Goal: Information Seeking & Learning: Find specific fact

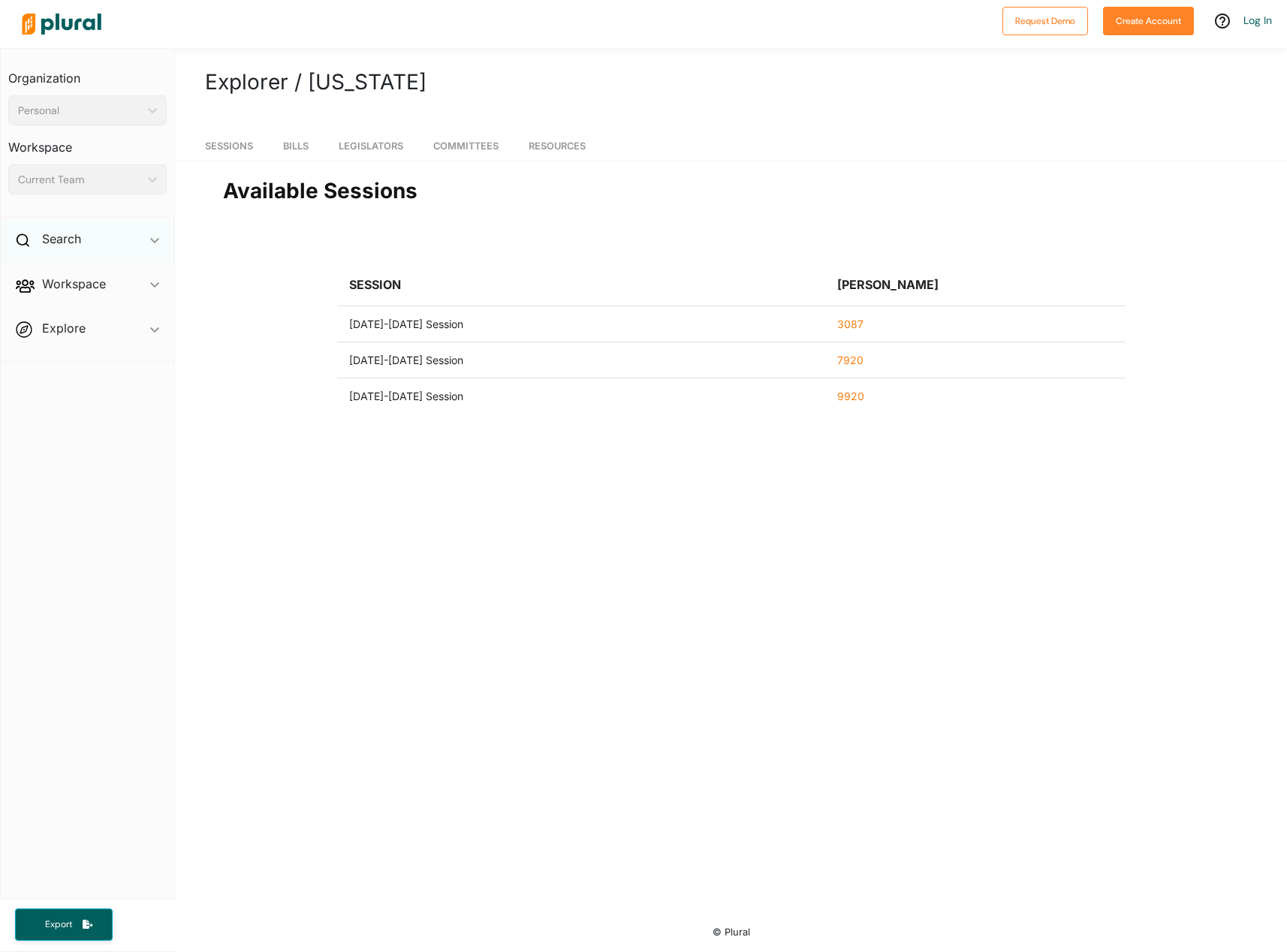
click at [107, 231] on div "Search ic_keyboard_arrow_down" at bounding box center [87, 241] width 174 height 41
click at [57, 277] on h4 "Bills" at bounding box center [90, 274] width 136 height 14
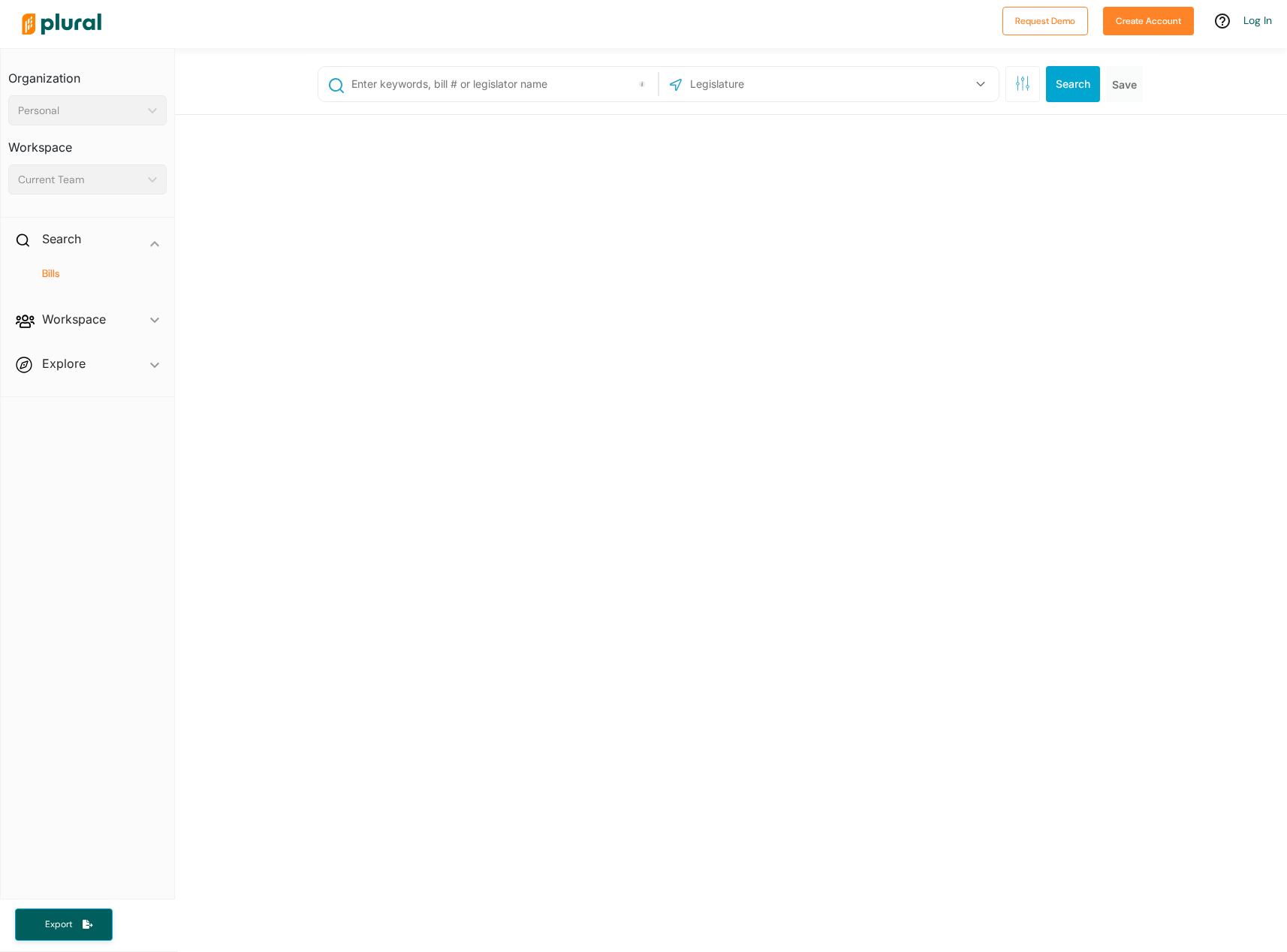
click at [453, 84] on input "text" at bounding box center [502, 83] width 304 height 29
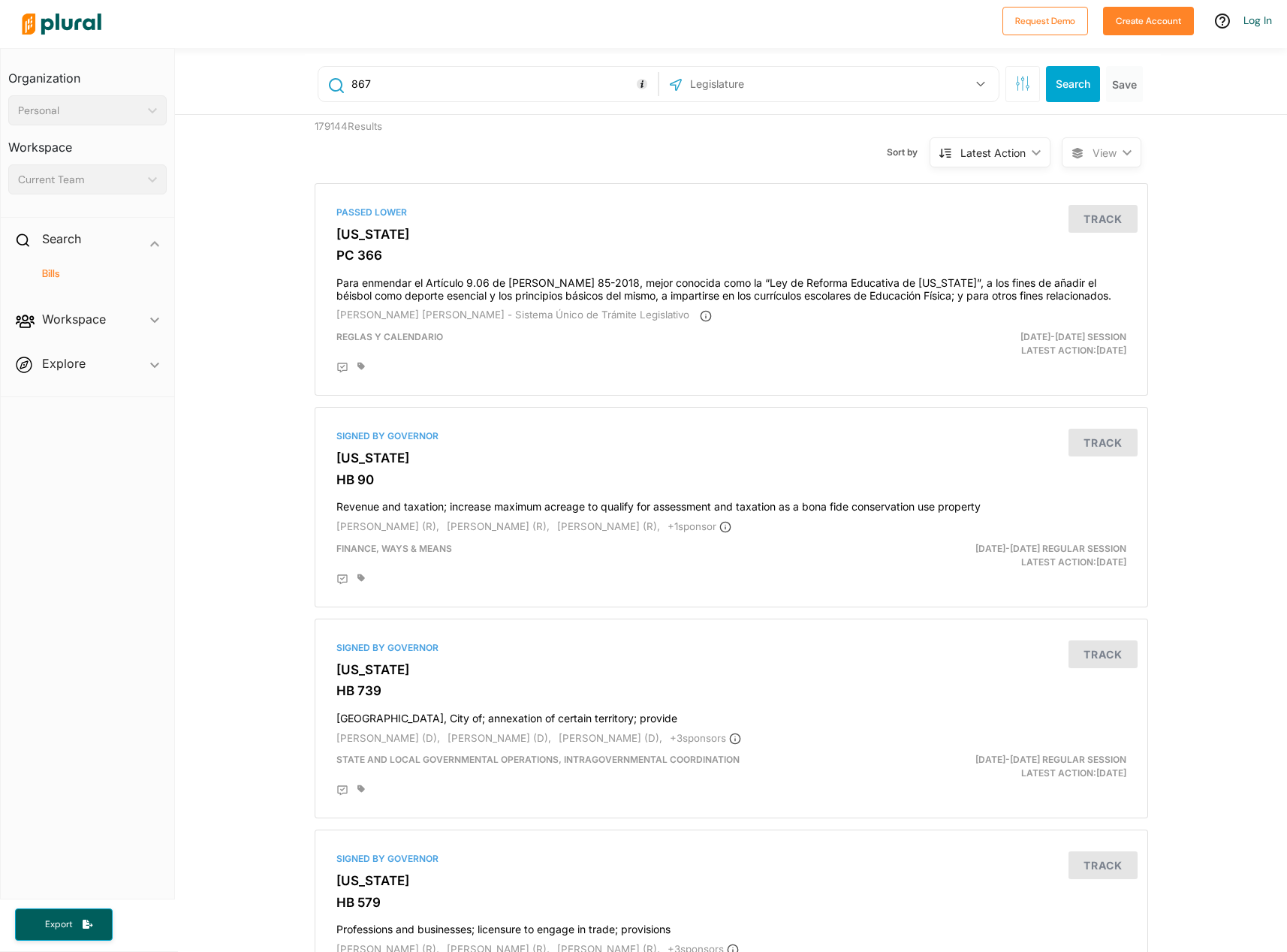
type input "867"
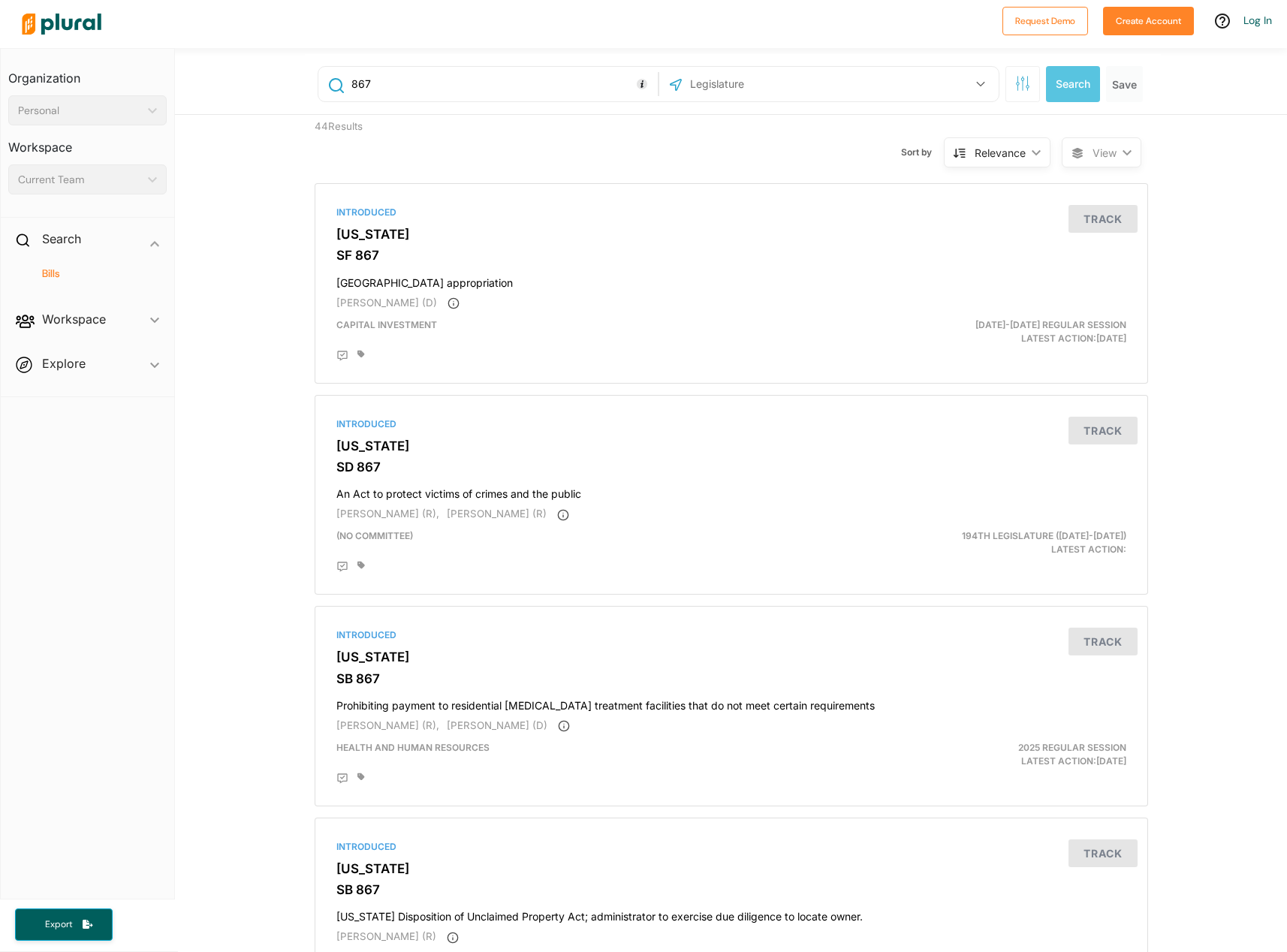
click at [950, 85] on div "US Congress [US_STATE] [US_STATE] [US_STATE] [US_STATE] [US_STATE] [US_STATE] […" at bounding box center [829, 83] width 332 height 29
click at [976, 83] on icon "button" at bounding box center [980, 84] width 9 height 6
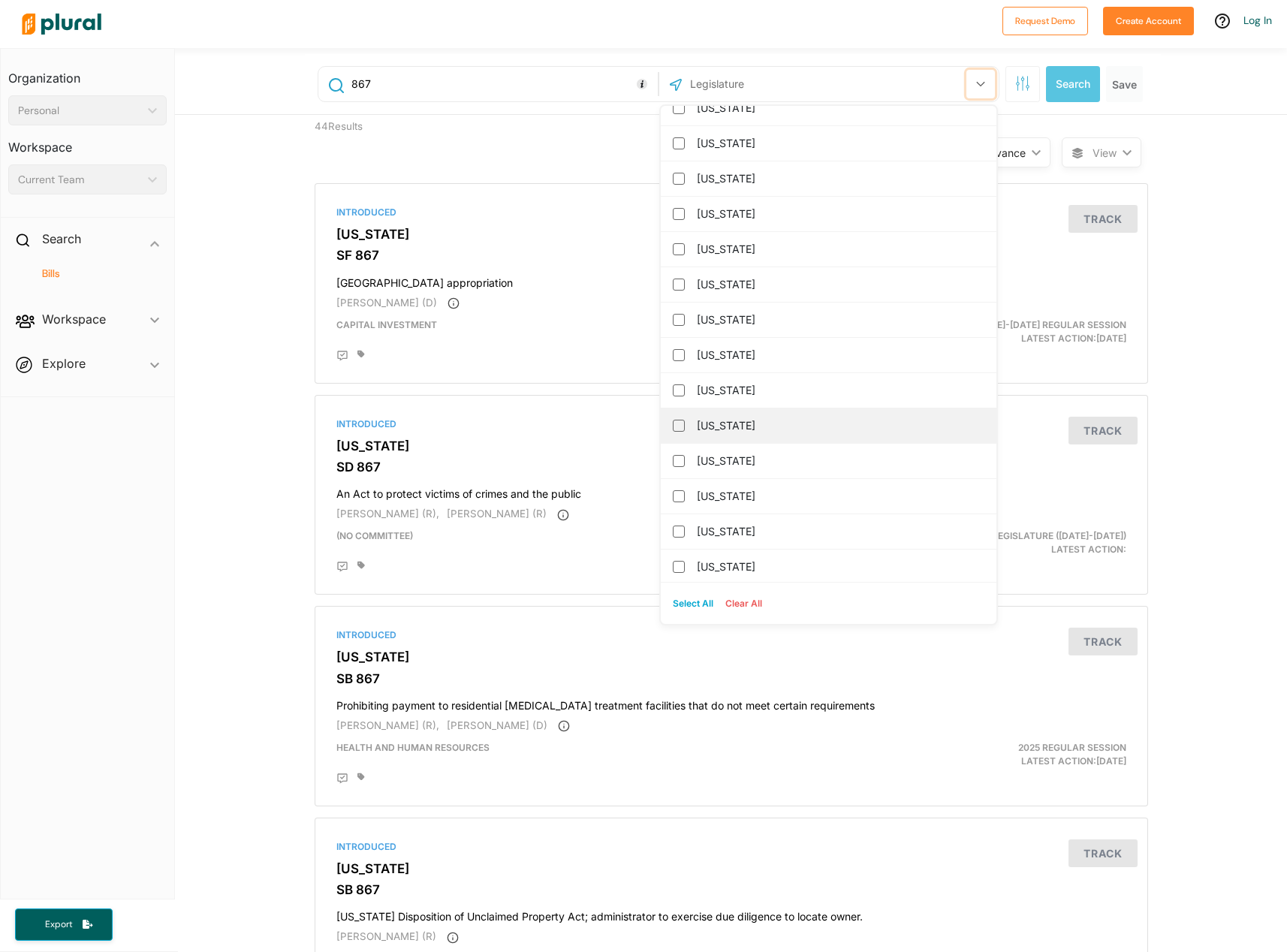
scroll to position [1051, 0]
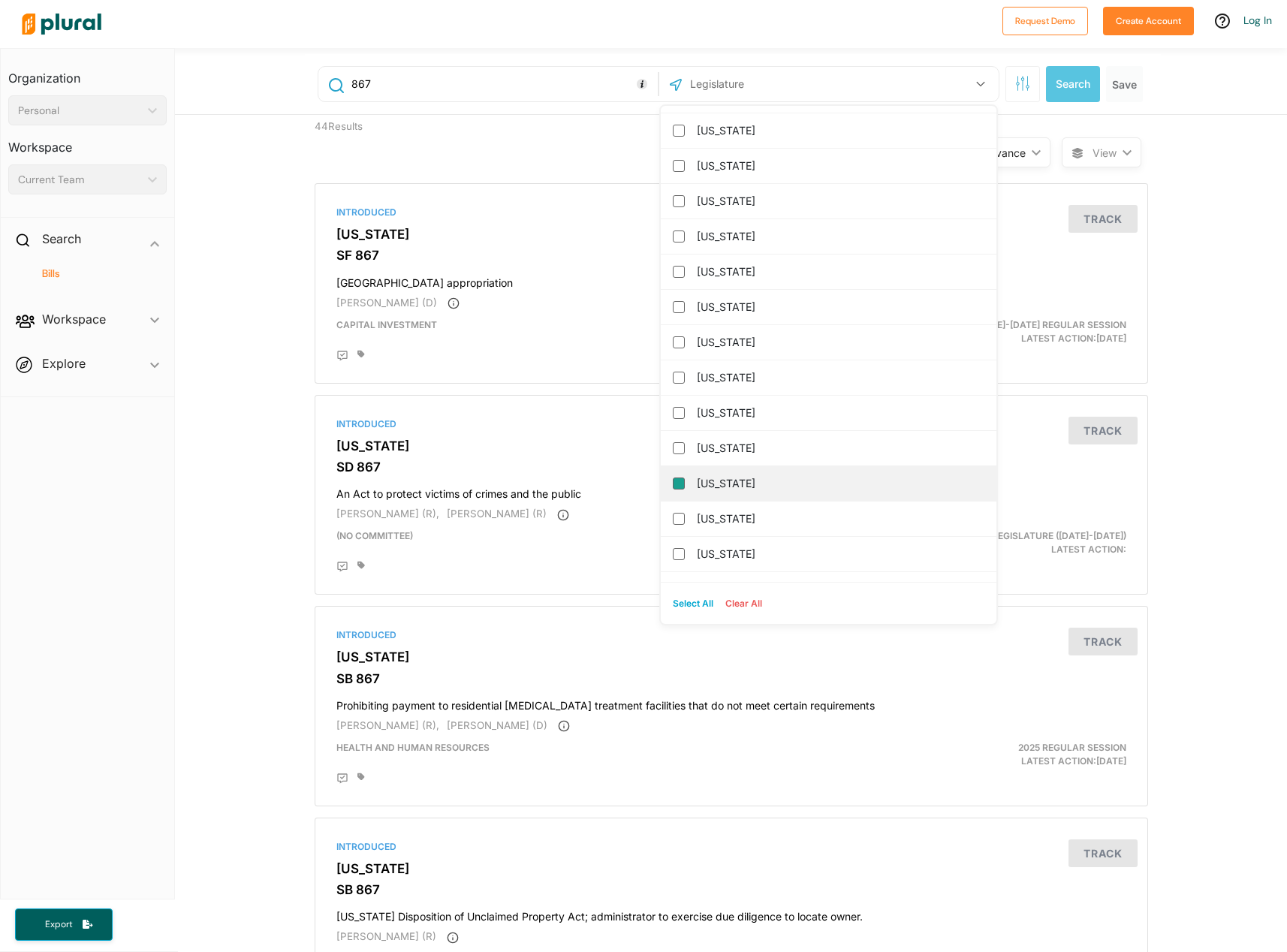
click at [677, 481] on input "[US_STATE]" at bounding box center [678, 484] width 12 height 12
click at [672, 485] on input "[US_STATE]" at bounding box center [678, 484] width 12 height 12
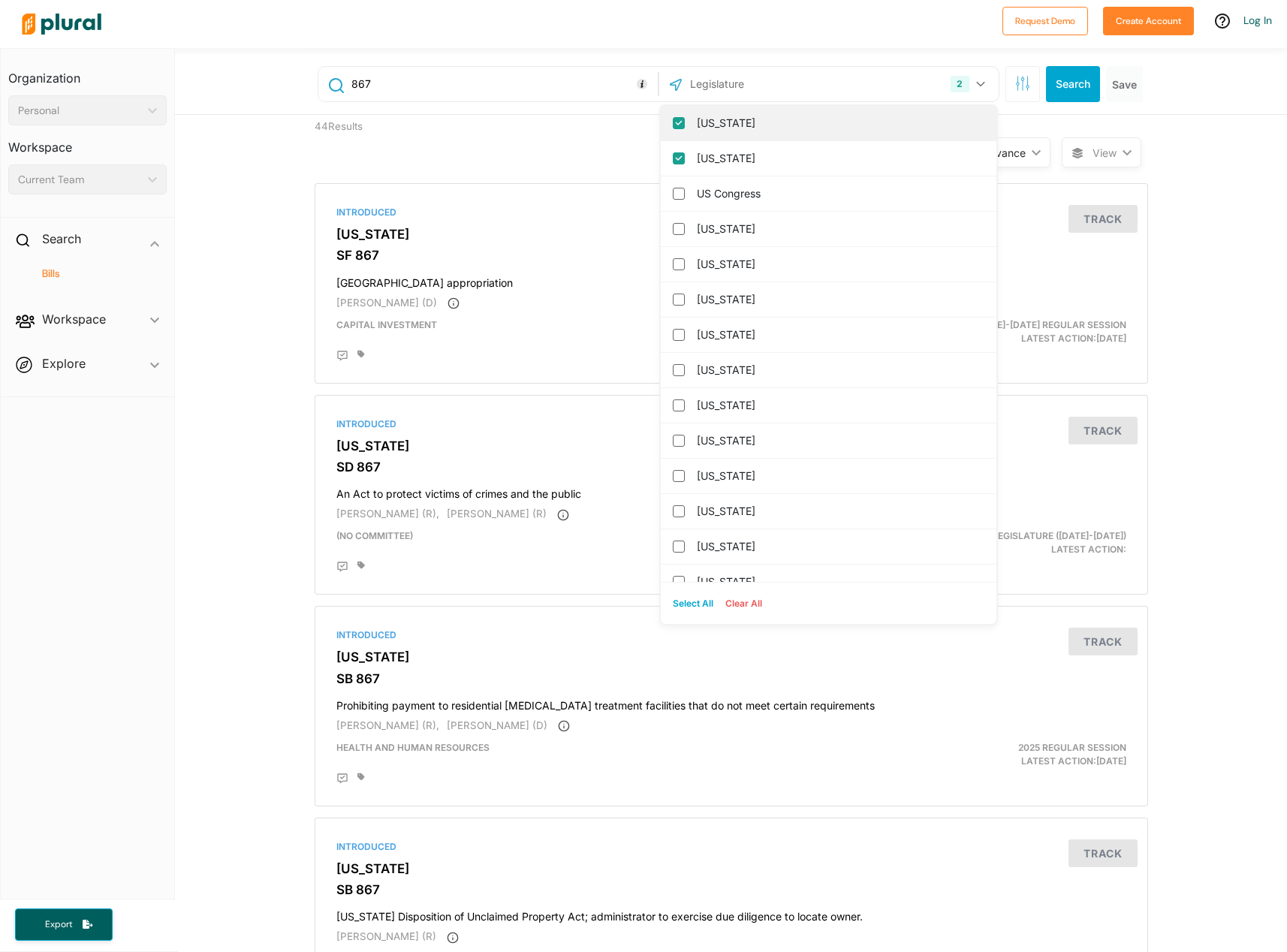
click at [675, 123] on input "[US_STATE]" at bounding box center [678, 123] width 12 height 12
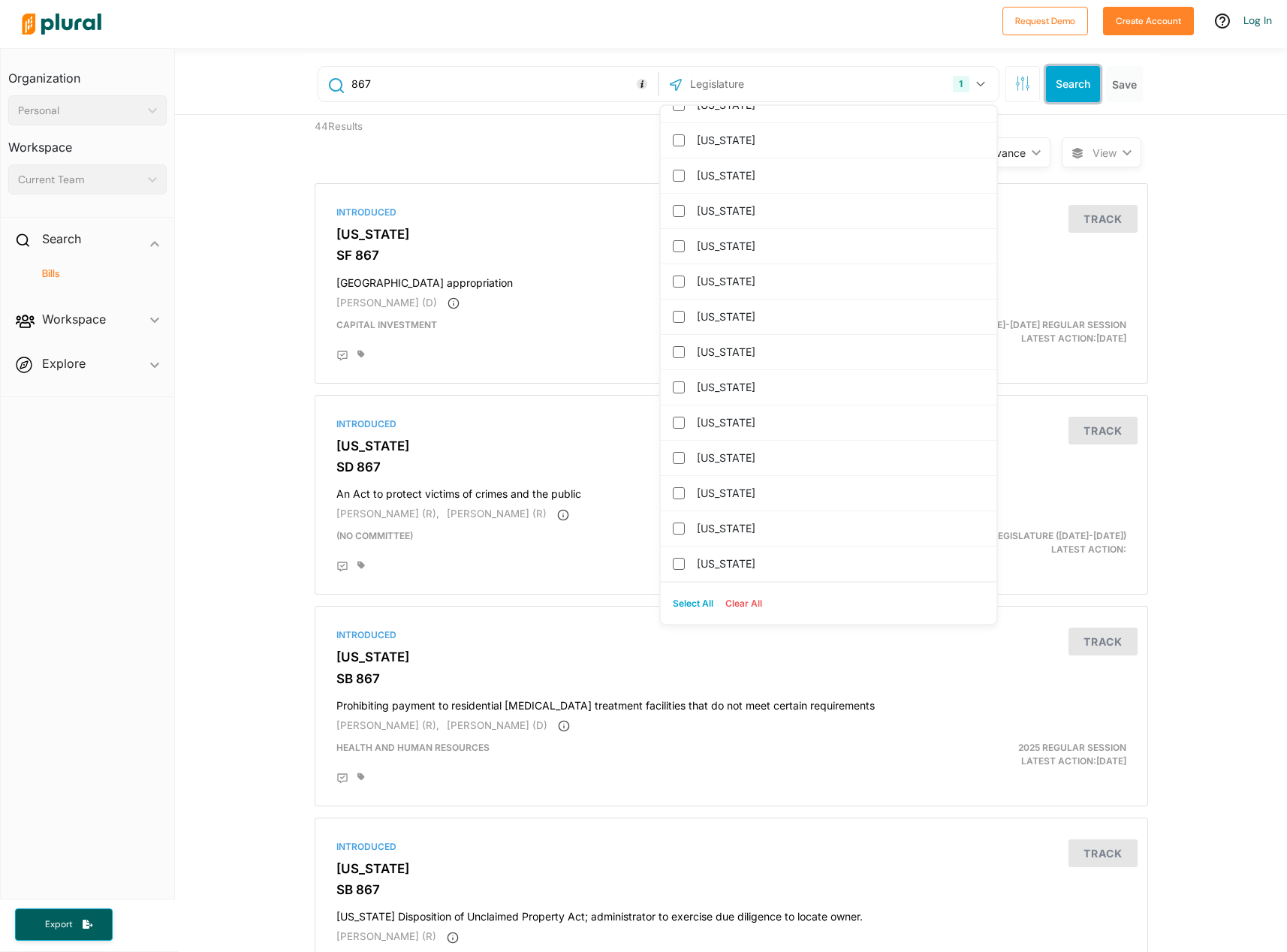
click at [1084, 86] on button "Search" at bounding box center [1073, 84] width 55 height 36
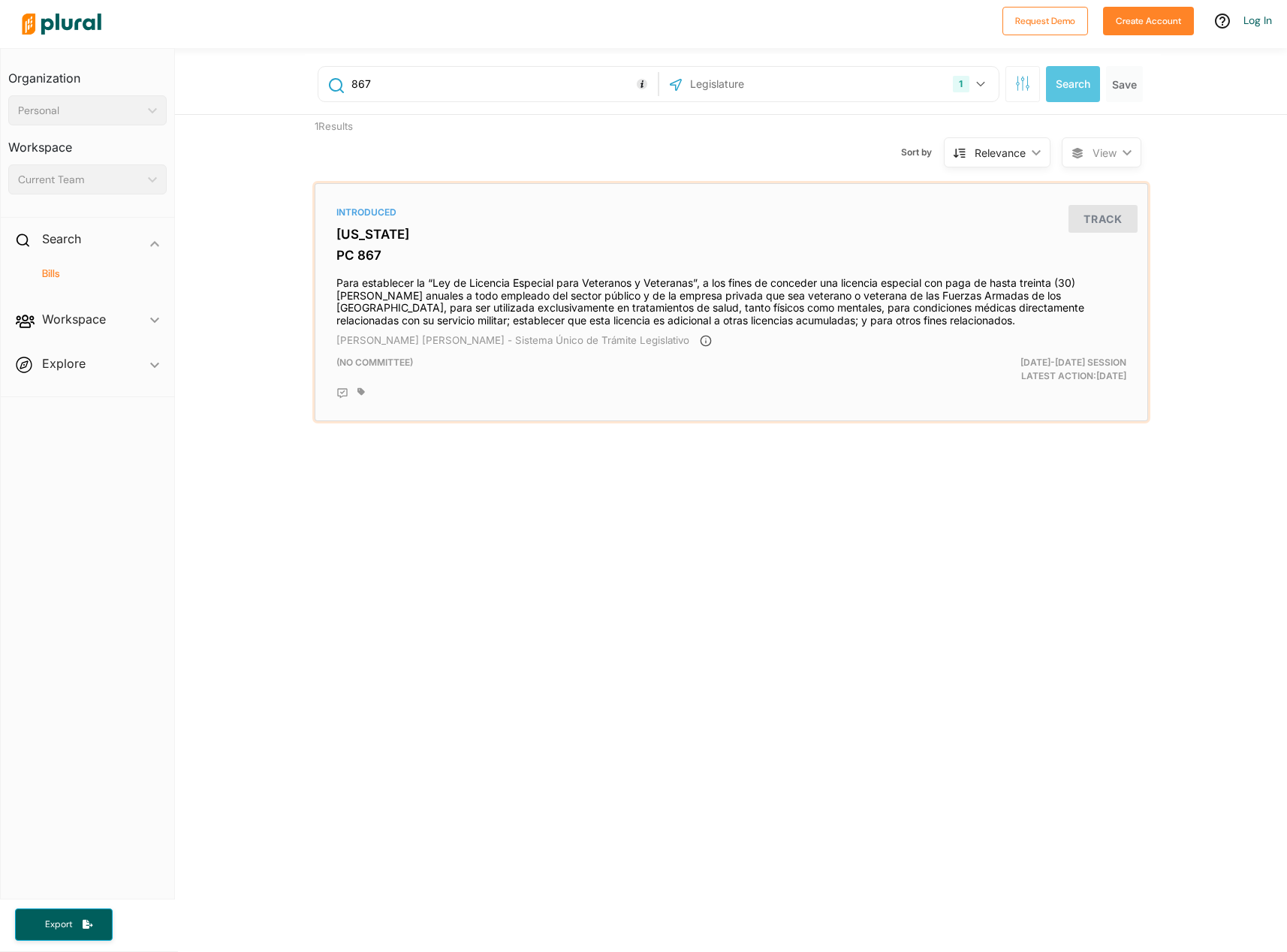
click at [459, 304] on h4 "Para establecer la “Ley de Licencia Especial para Veteranos y Veteranas”, a los…" at bounding box center [731, 298] width 790 height 58
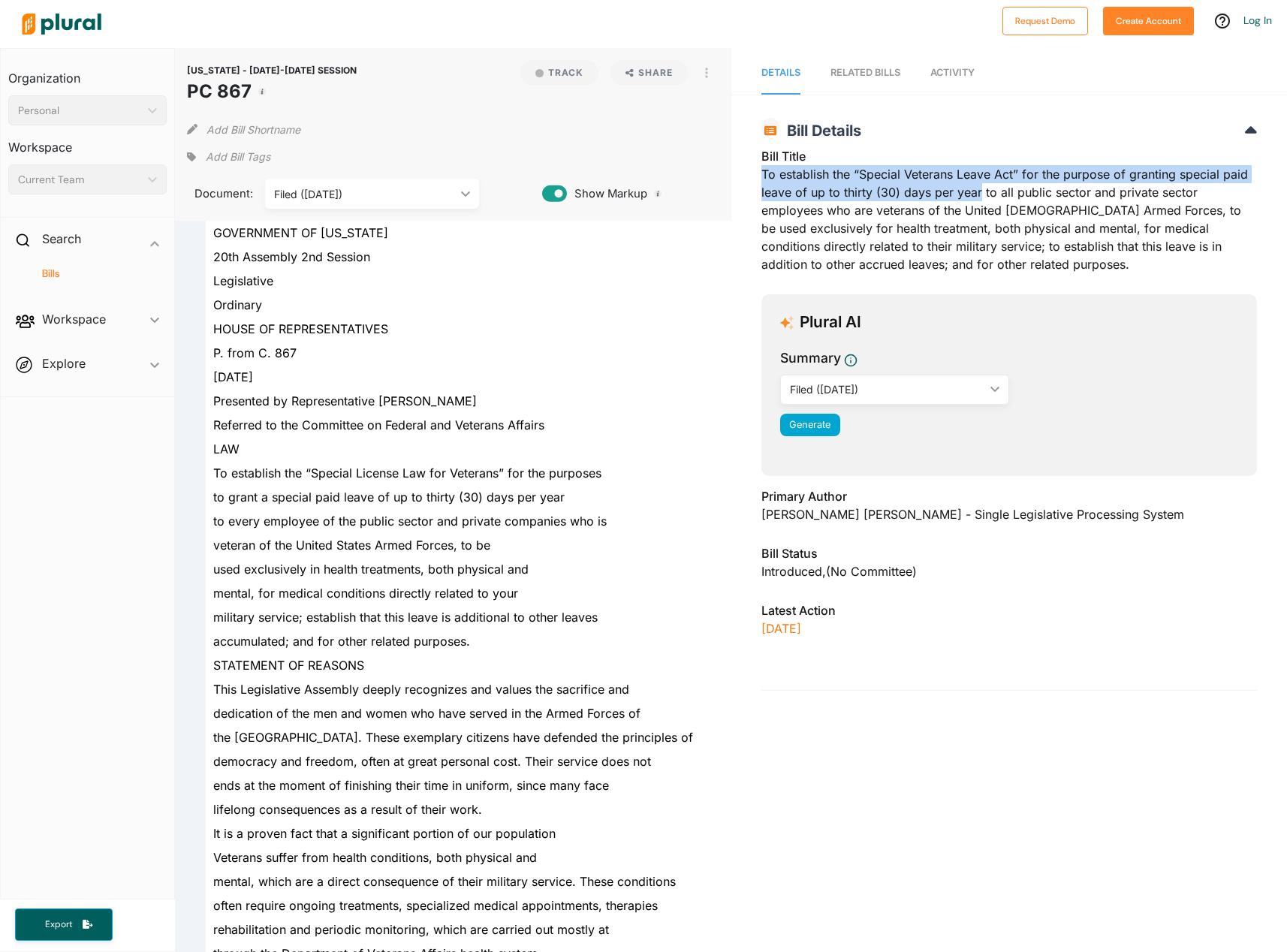
drag, startPoint x: 754, startPoint y: 172, endPoint x: 981, endPoint y: 180, distance: 227.1
click at [976, 184] on div "[US_STATE] - [DATE]-[DATE] SESSION PC 867 [PERSON_NAME] Details Bill Title To e…" at bounding box center [1009, 400] width 555 height 580
copy font "To establish the “Special Veterans Leave Act” for the purpose of granting speci…"
click at [981, 193] on font "To establish the “Special Veterans Leave Act” for the purpose of granting speci…" at bounding box center [1004, 219] width 487 height 105
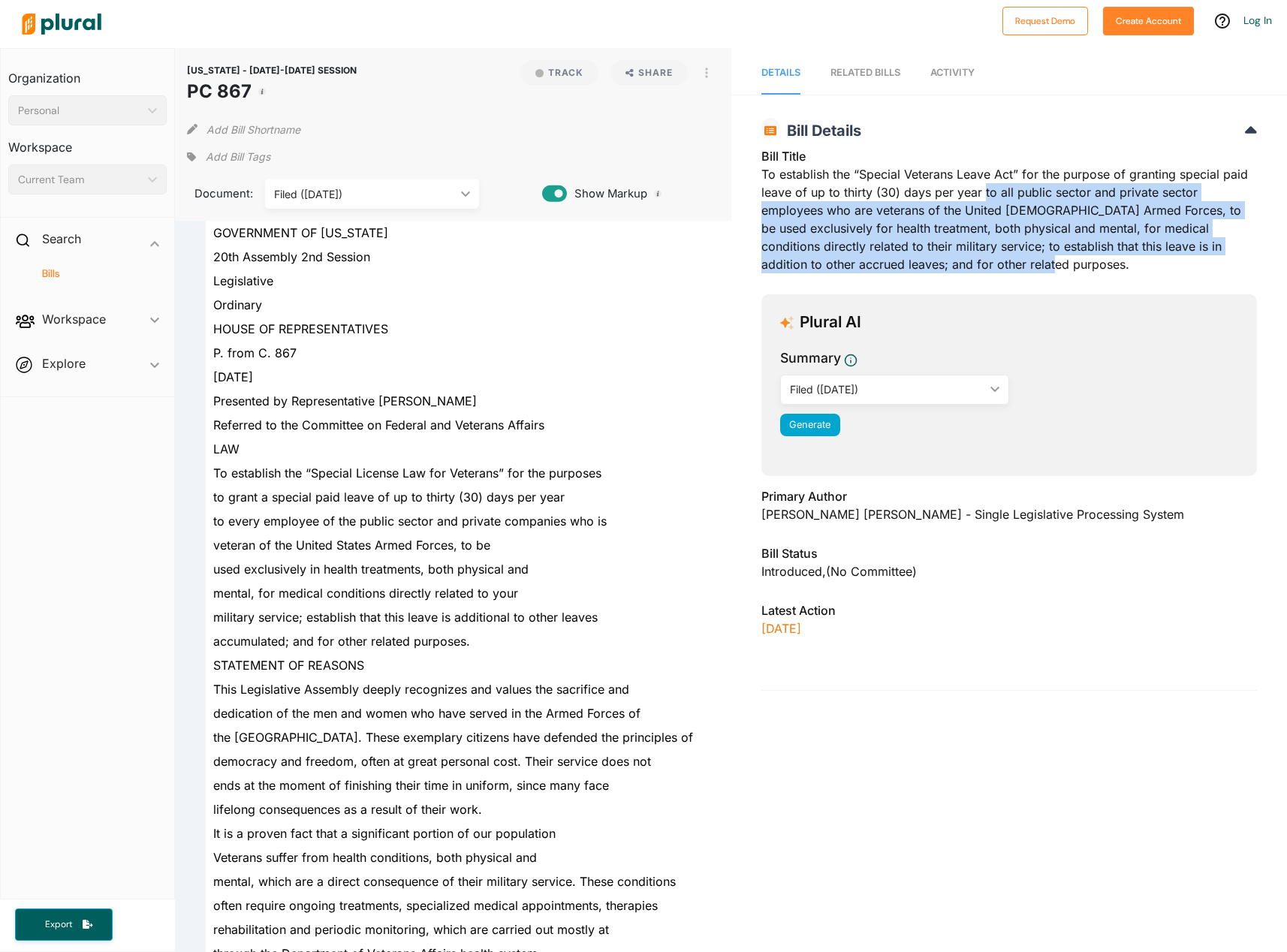
drag, startPoint x: 979, startPoint y: 193, endPoint x: 1067, endPoint y: 266, distance: 114.3
click at [1067, 266] on div "Bill Title To establish the “Special Veterans Leave Act” for the purpose of gra…" at bounding box center [1009, 214] width 496 height 135
copy font "to all public sector and private sector employees who are veterans of the Unite…"
click at [1003, 199] on font "To establish the “Special Veterans Leave Act” for the purpose of granting speci…" at bounding box center [1004, 219] width 487 height 105
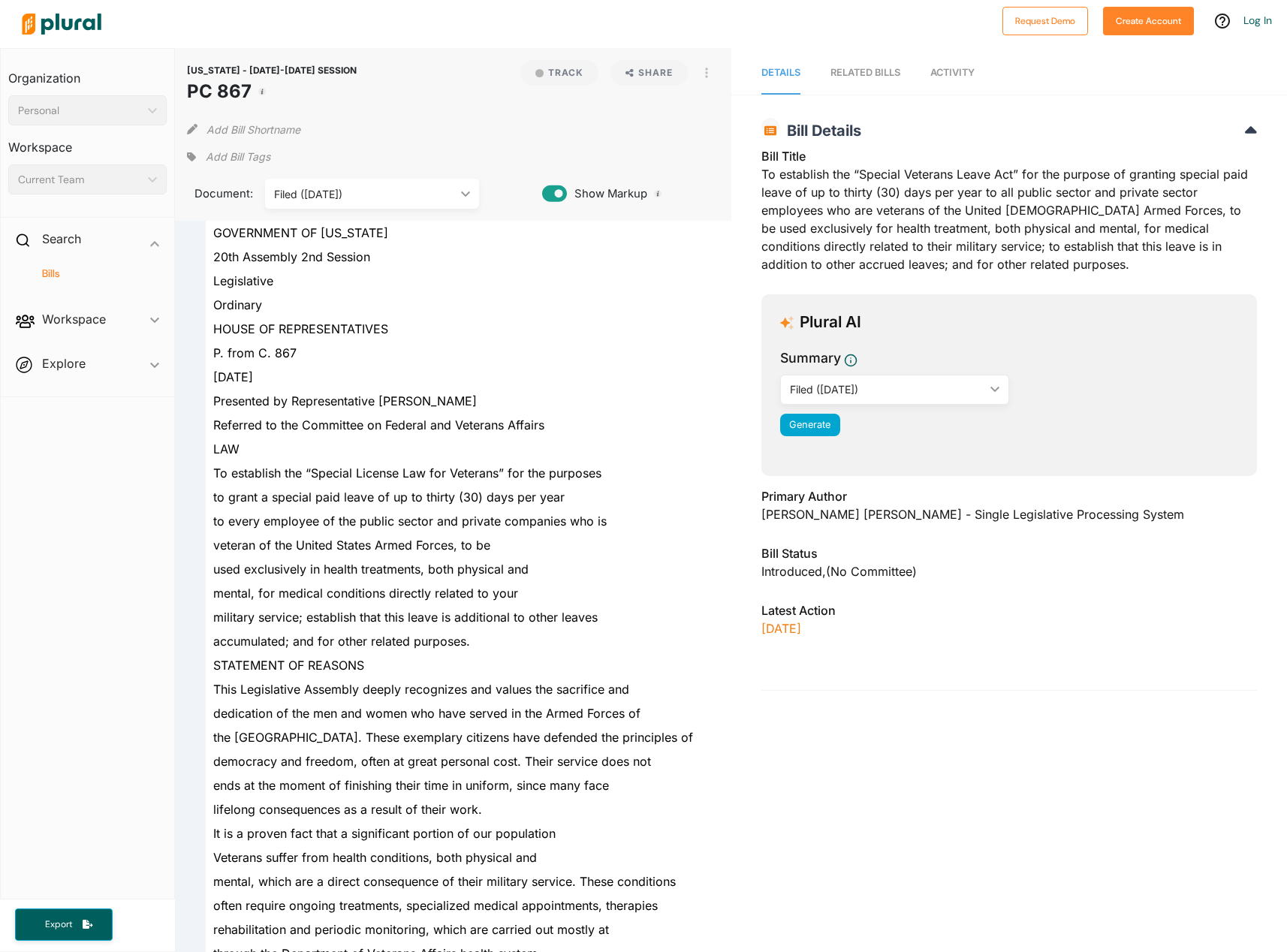
click at [964, 198] on font "To establish the “Special Veterans Leave Act” for the purpose of granting speci…" at bounding box center [1004, 219] width 487 height 105
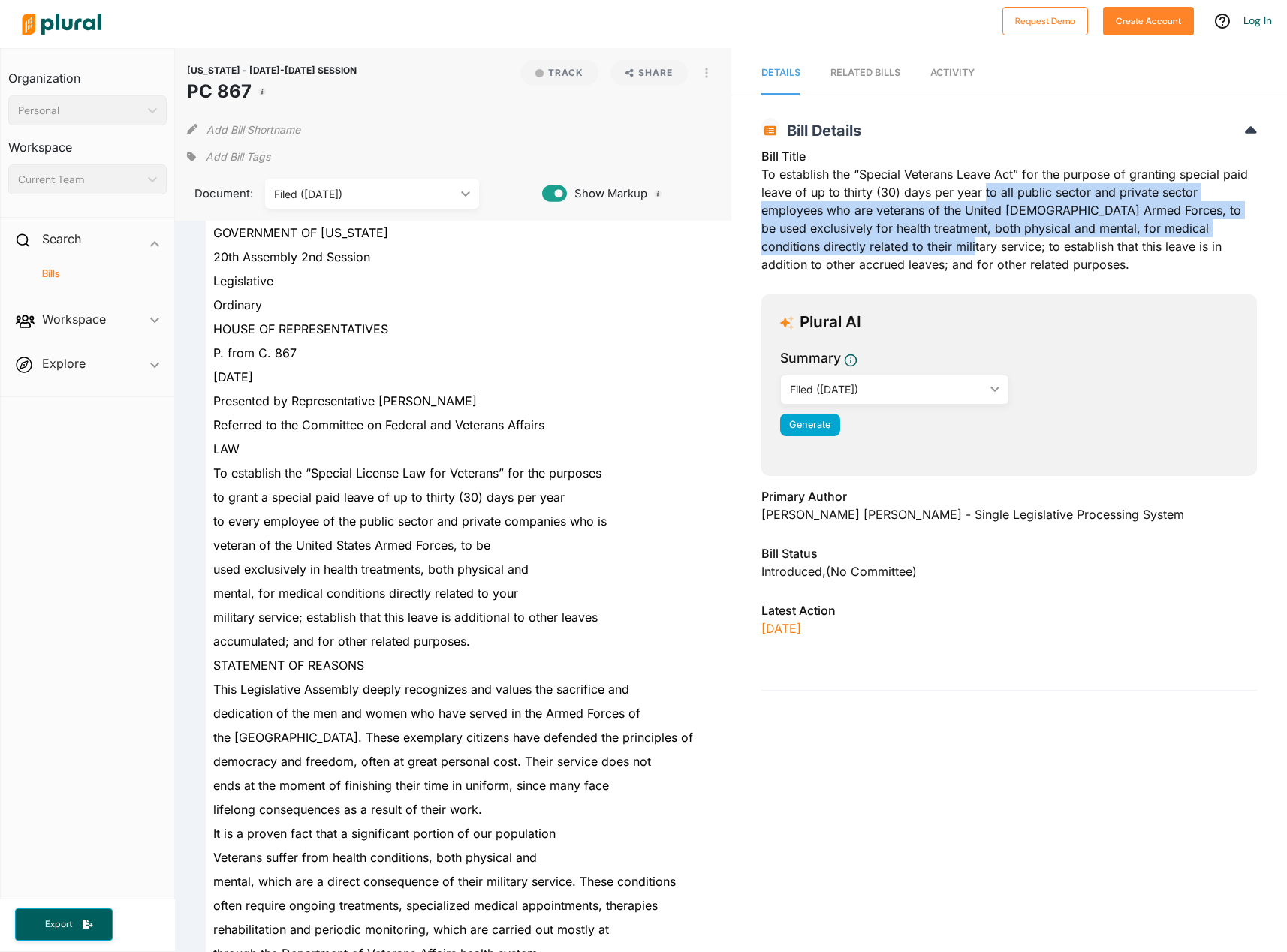
drag, startPoint x: 985, startPoint y: 194, endPoint x: 975, endPoint y: 240, distance: 47.1
click at [975, 241] on font "To establish the “Special Veterans Leave Act” for the purpose of granting speci…" at bounding box center [1004, 219] width 487 height 105
copy font "to all public sector and private sector employees who are veterans of the Unite…"
